Goal: Ask a question

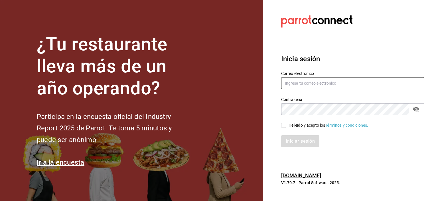
click at [312, 86] on input "text" at bounding box center [352, 83] width 143 height 12
paste input "[EMAIL_ADDRESS][DOMAIN_NAME]"
type input "[EMAIL_ADDRESS][DOMAIN_NAME]"
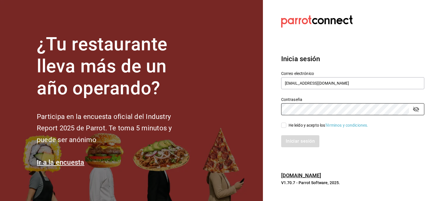
click at [283, 124] on input "He leído y acepto los Términos y condiciones." at bounding box center [283, 124] width 5 height 5
checkbox input "true"
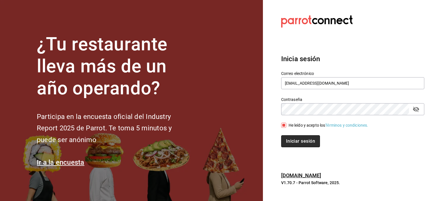
click at [298, 143] on button "Iniciar sesión" at bounding box center [300, 141] width 39 height 12
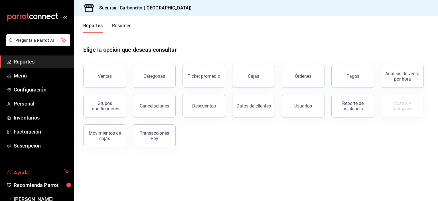
click at [37, 172] on span "Ayuda" at bounding box center [38, 171] width 48 height 7
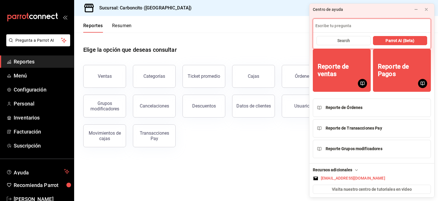
click at [346, 27] on input at bounding box center [372, 26] width 118 height 14
type input "Hola , puedo subir un menu como prueba y despues cambiarlo"
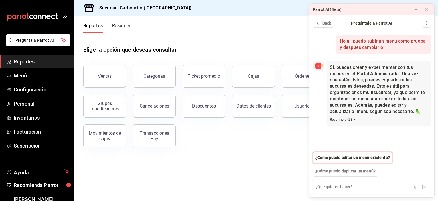
click at [381, 156] on span "¿Cómo puedo editar un menú existente?" at bounding box center [353, 157] width 75 height 6
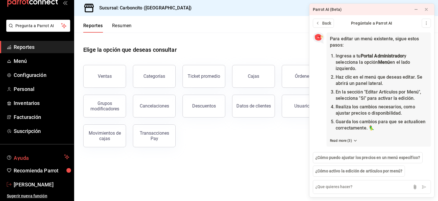
scroll to position [126, 0]
click at [272, 161] on main "Elige la opción que deseas consultar Ventas Categorías Ticket promedio Cajas Ór…" at bounding box center [256, 117] width 364 height 168
click at [427, 9] on icon at bounding box center [426, 9] width 5 height 5
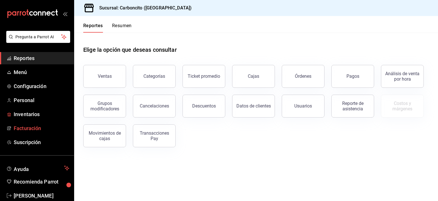
scroll to position [0, 0]
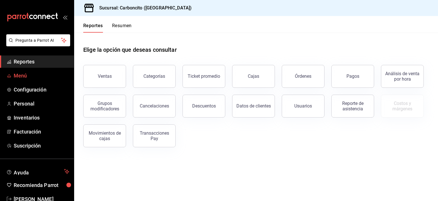
click at [39, 77] on span "Menú" at bounding box center [42, 76] width 56 height 8
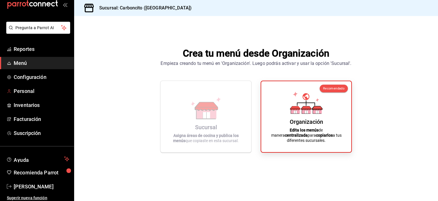
scroll to position [15, 0]
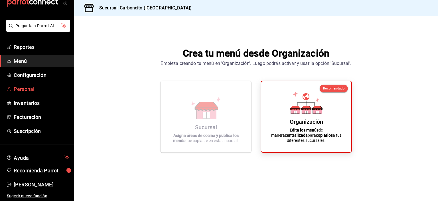
click at [31, 86] on span "Personal" at bounding box center [42, 89] width 56 height 8
